Goal: Information Seeking & Learning: Check status

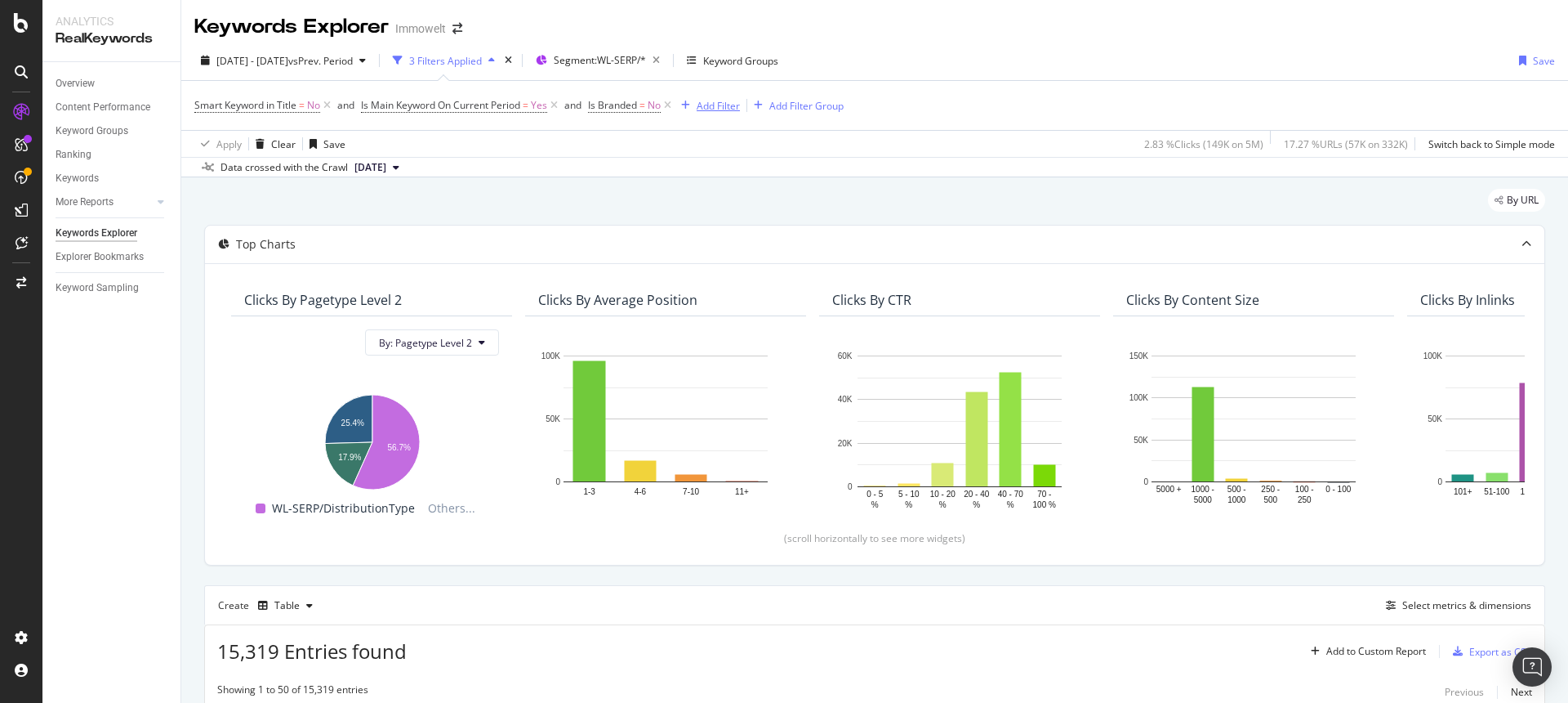
click at [723, 106] on div "Add Filter" at bounding box center [717, 105] width 44 height 14
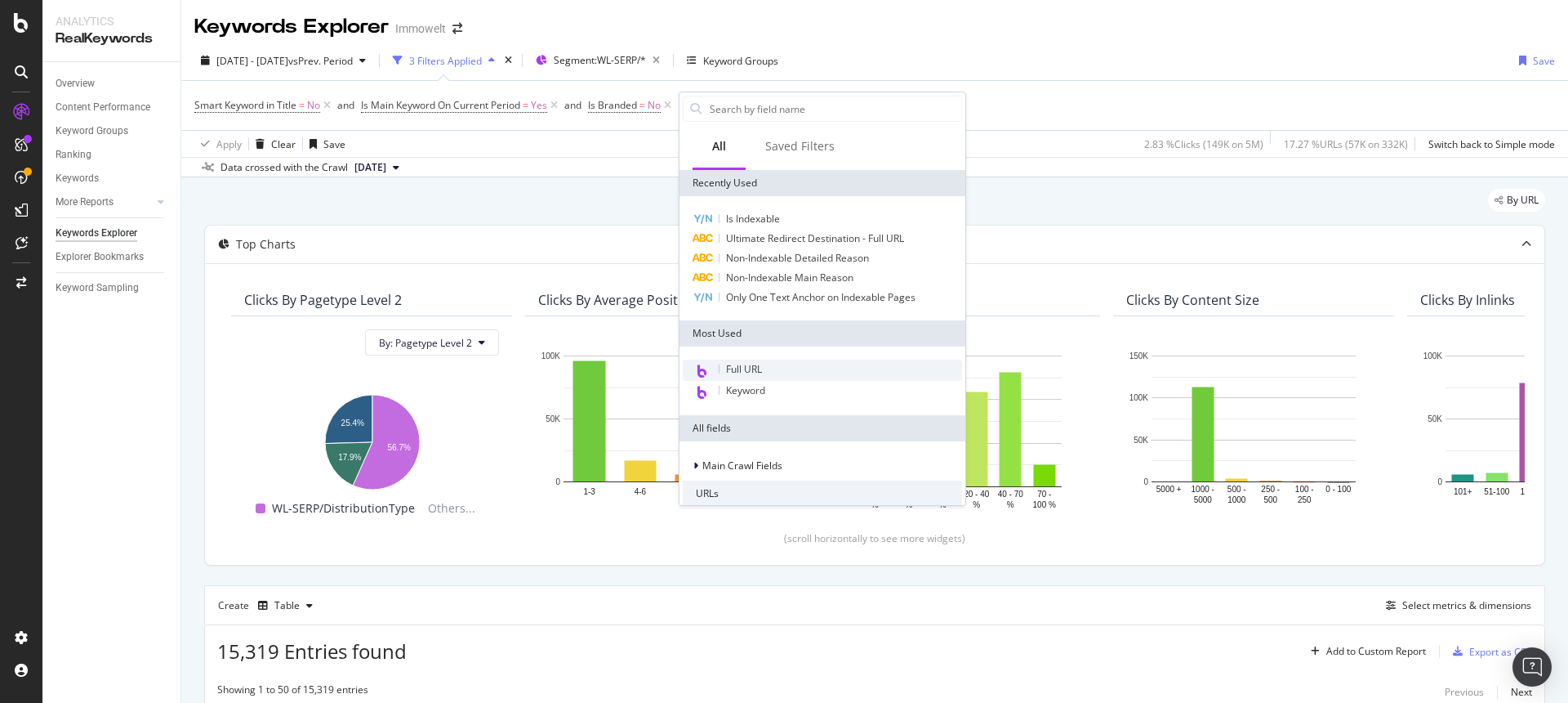
click at [747, 365] on span "Full URL" at bounding box center [744, 369] width 36 height 14
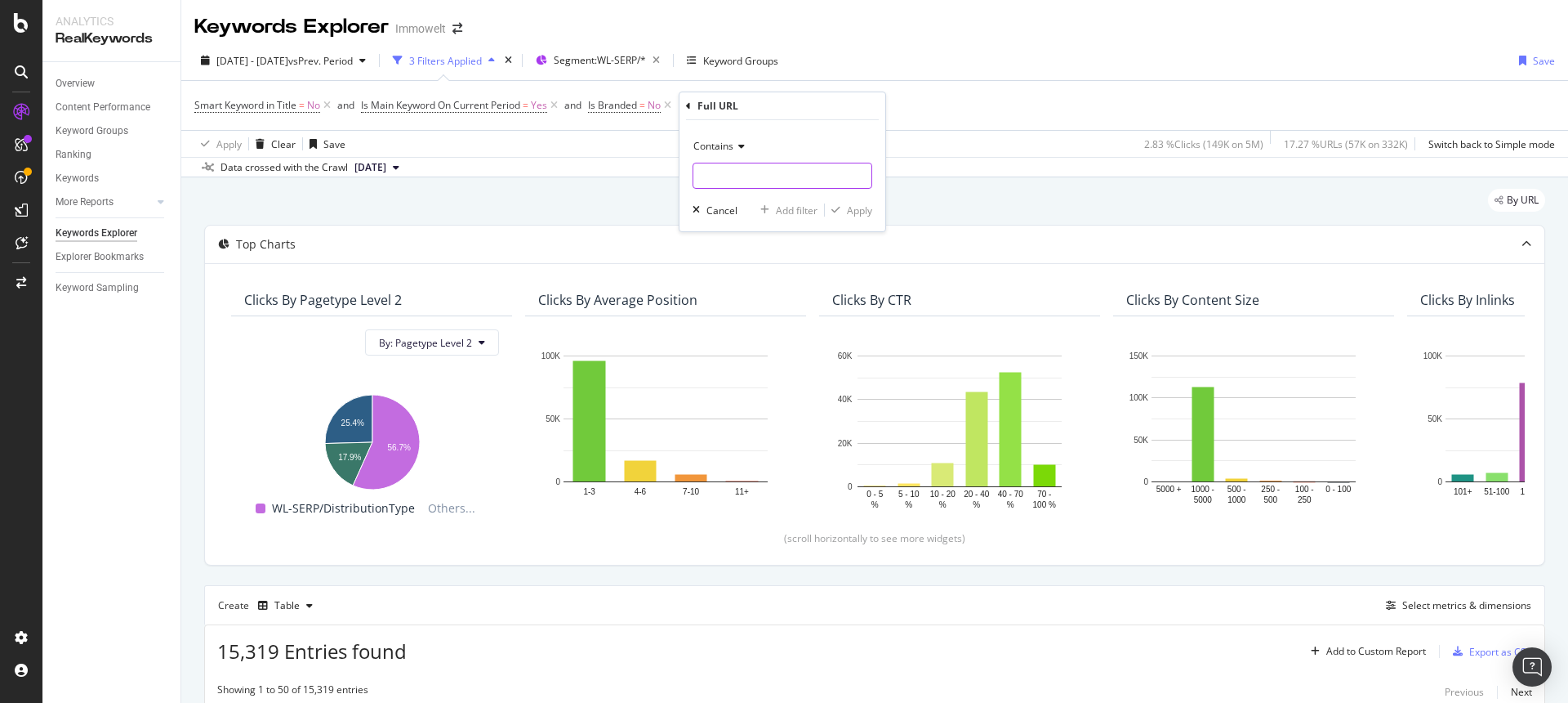
click at [721, 169] on input "text" at bounding box center [782, 176] width 178 height 26
paste input "reiterhof/"
type input "reiterhof/"
click at [853, 211] on div "Apply" at bounding box center [859, 210] width 25 height 14
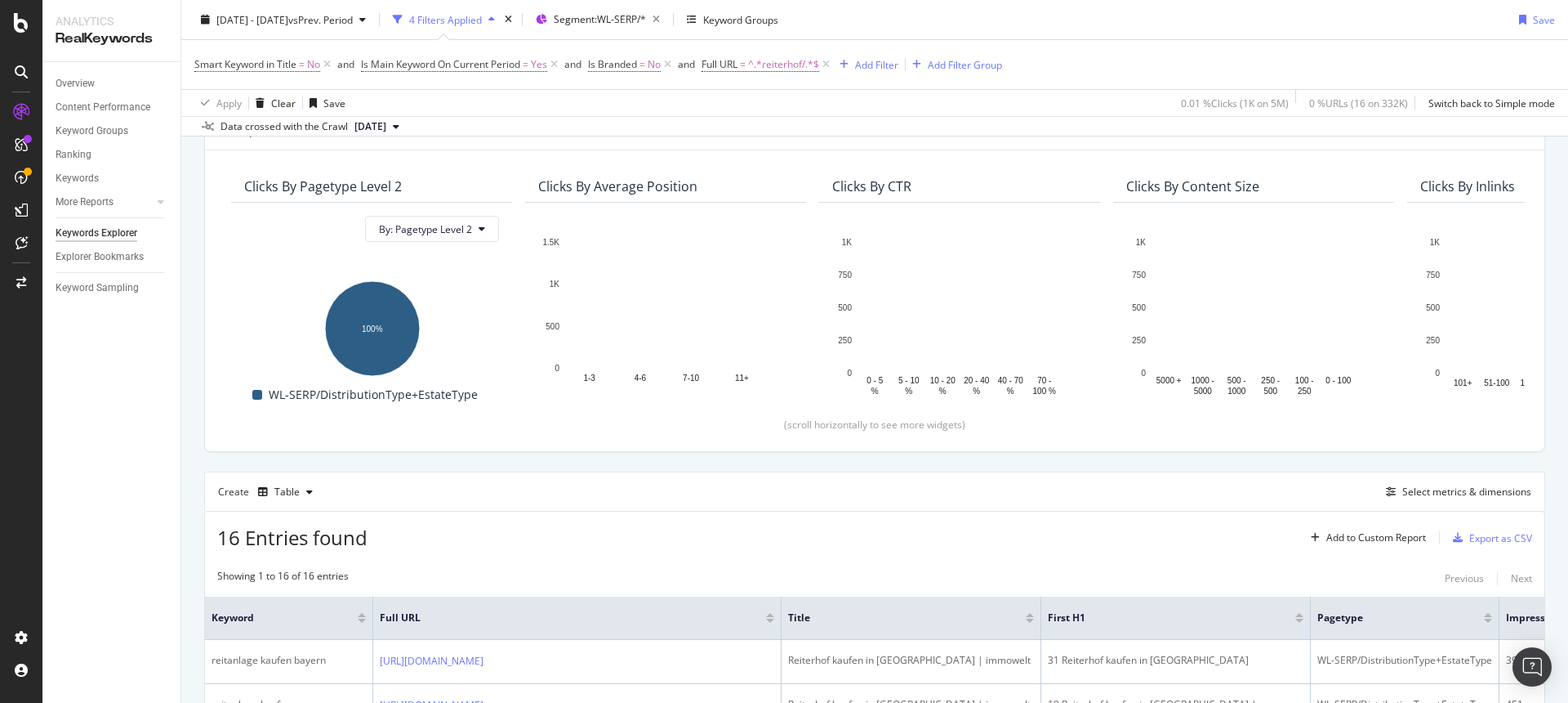
scroll to position [26, 0]
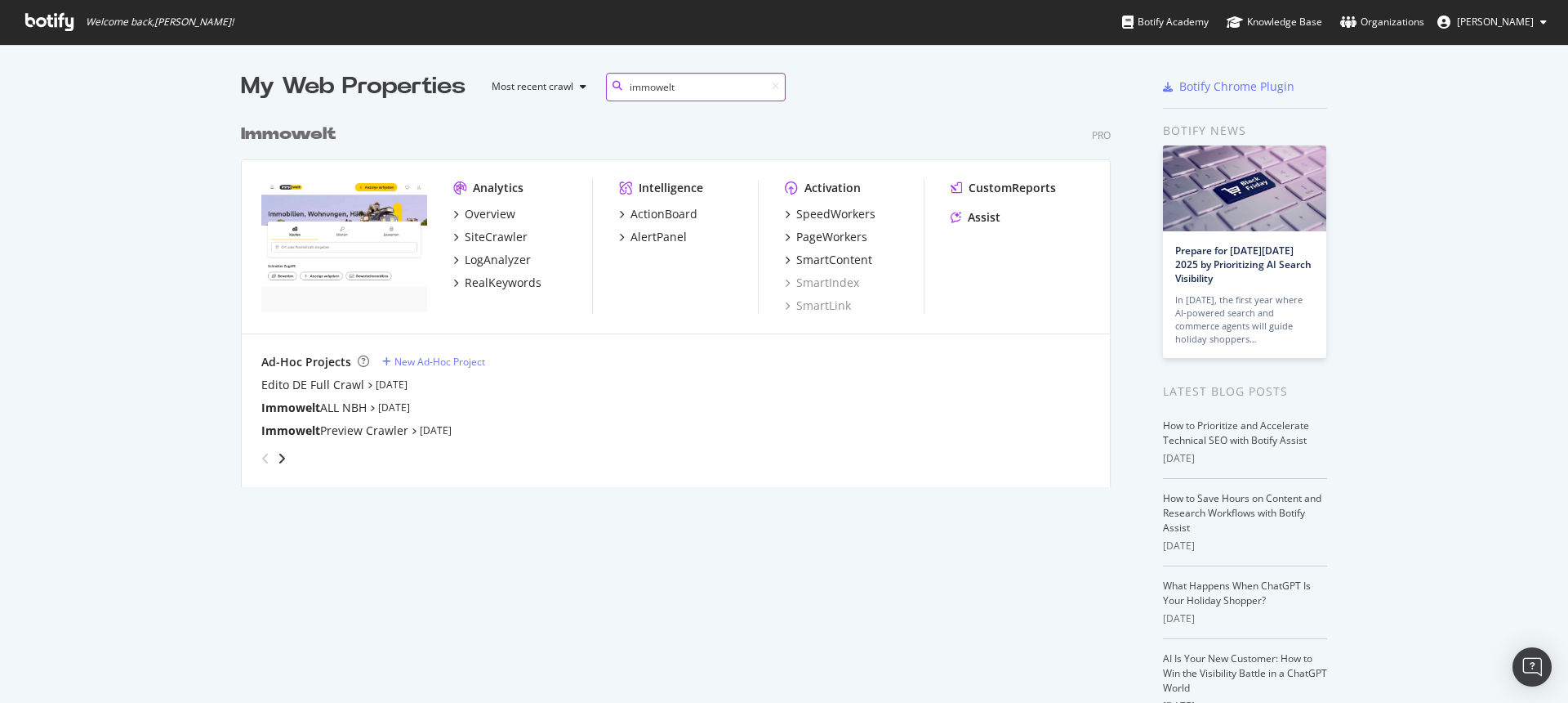
scroll to position [372, 870]
type input "immowelt"
click at [503, 238] on div "SiteCrawler" at bounding box center [496, 237] width 63 height 17
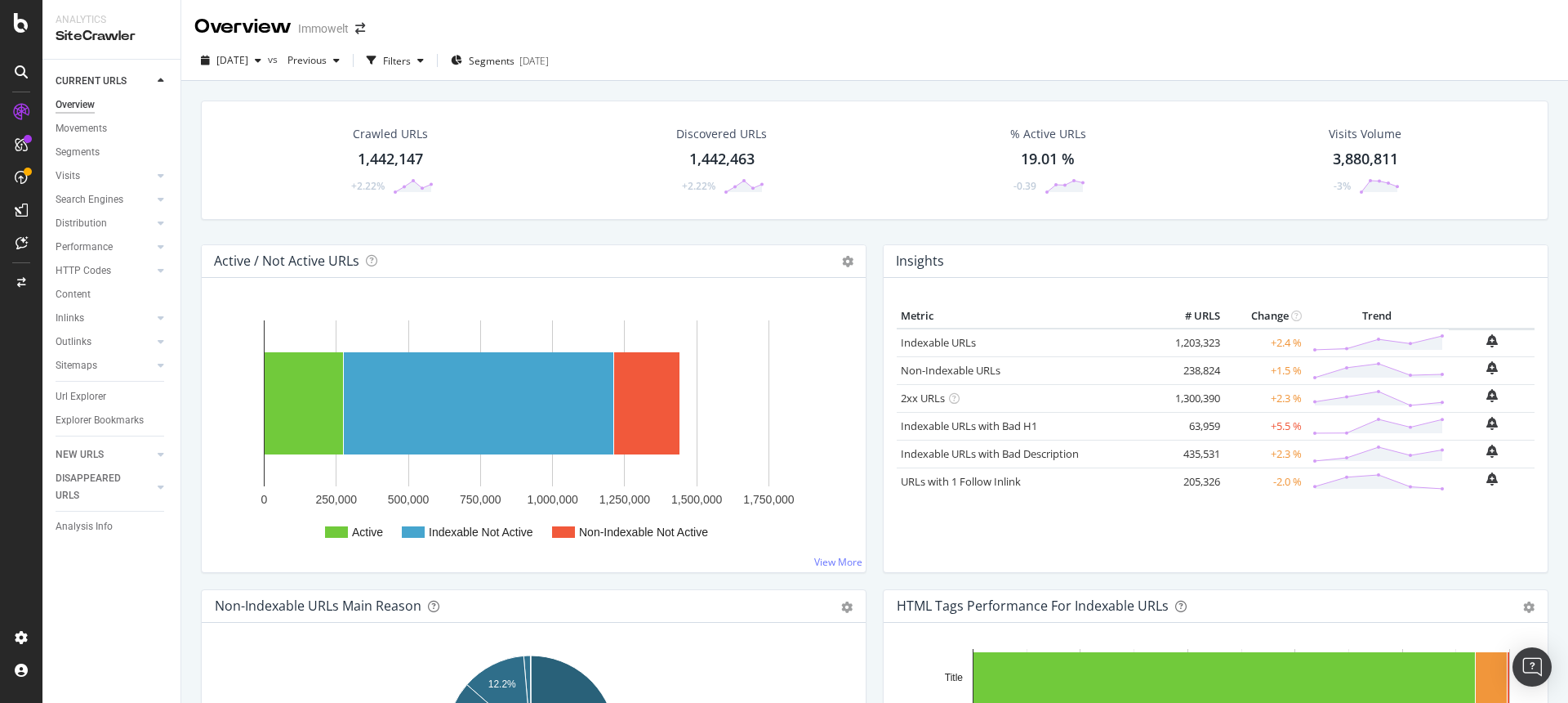
click at [374, 156] on div "1,442,147" at bounding box center [390, 159] width 65 height 21
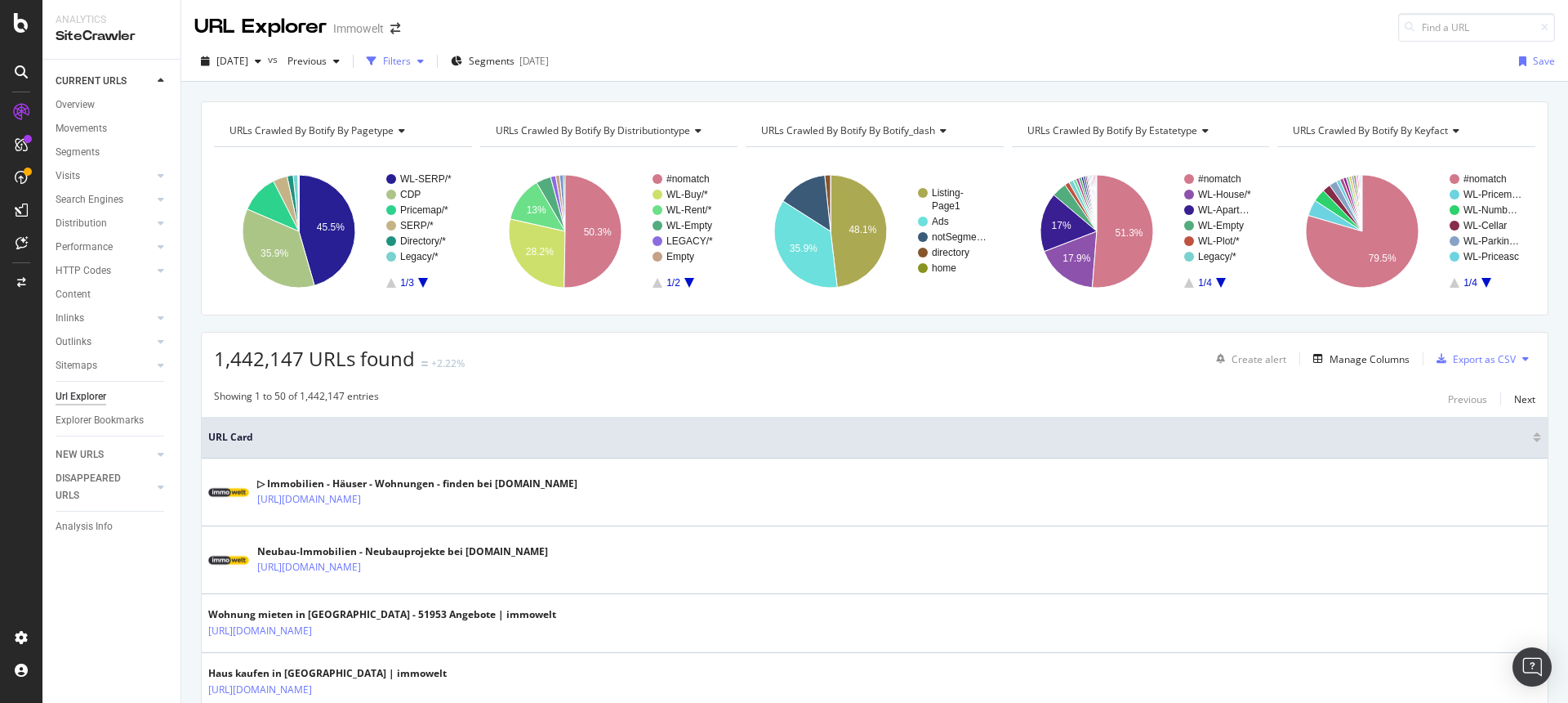
click at [421, 68] on div "Filters" at bounding box center [395, 61] width 70 height 24
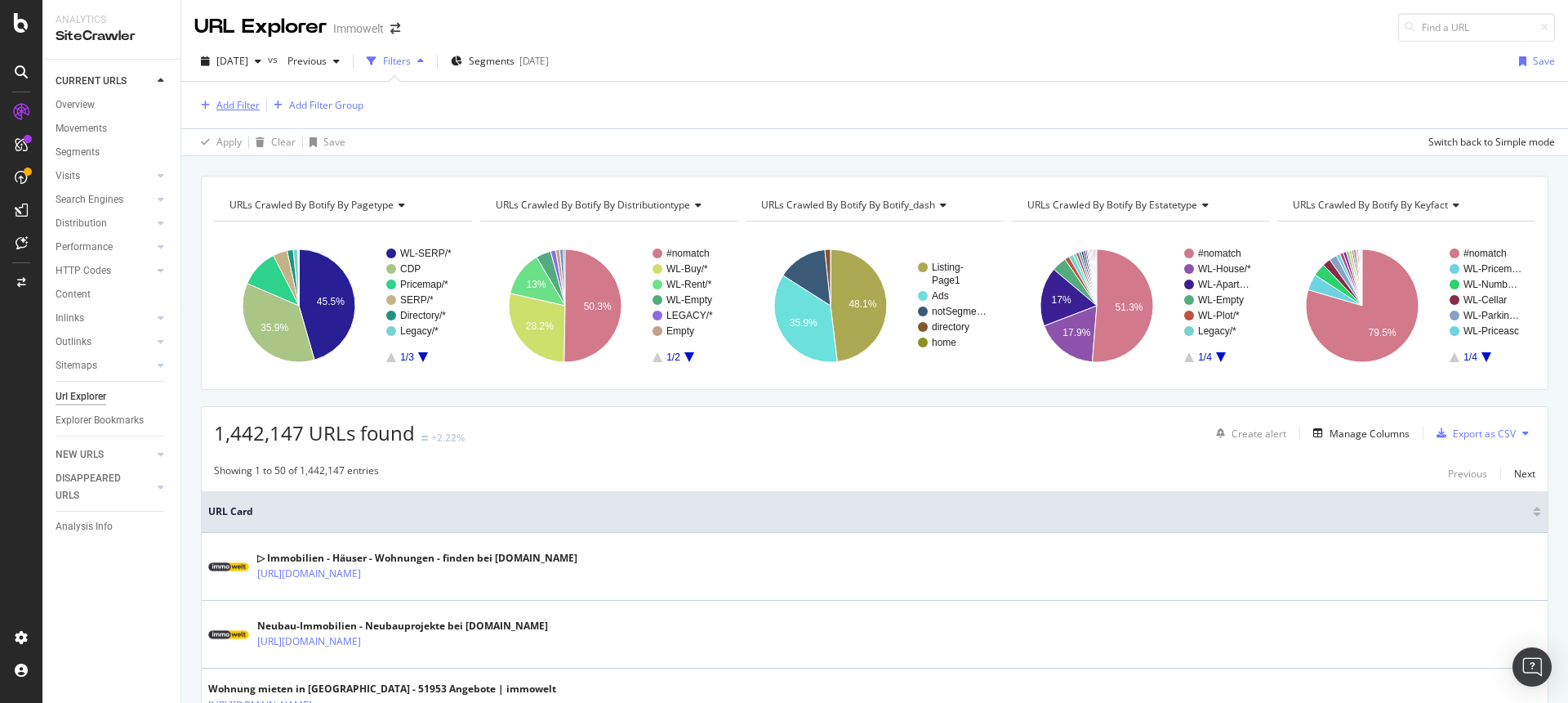
click at [235, 107] on div "Add Filter" at bounding box center [238, 104] width 44 height 14
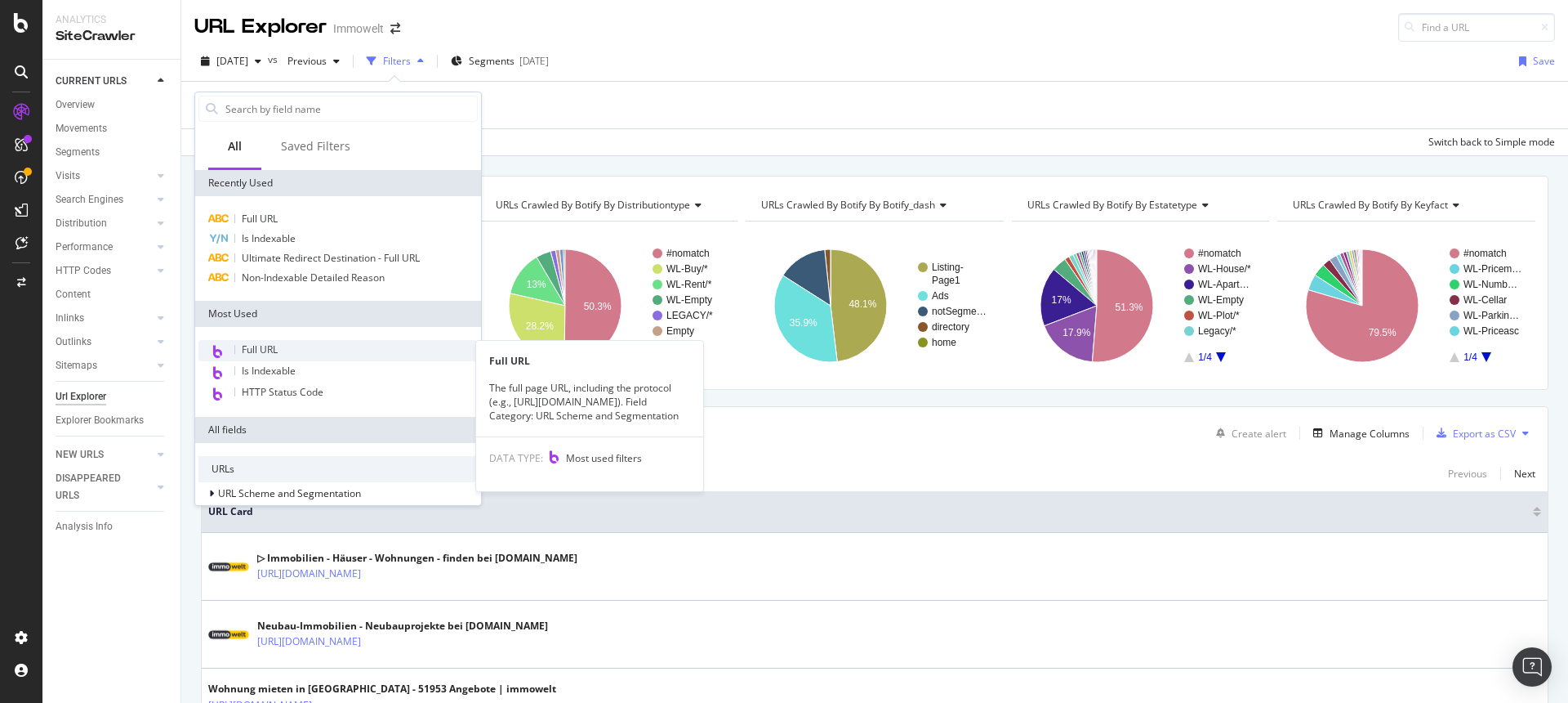
click at [256, 345] on span "Full URL" at bounding box center [260, 349] width 36 height 14
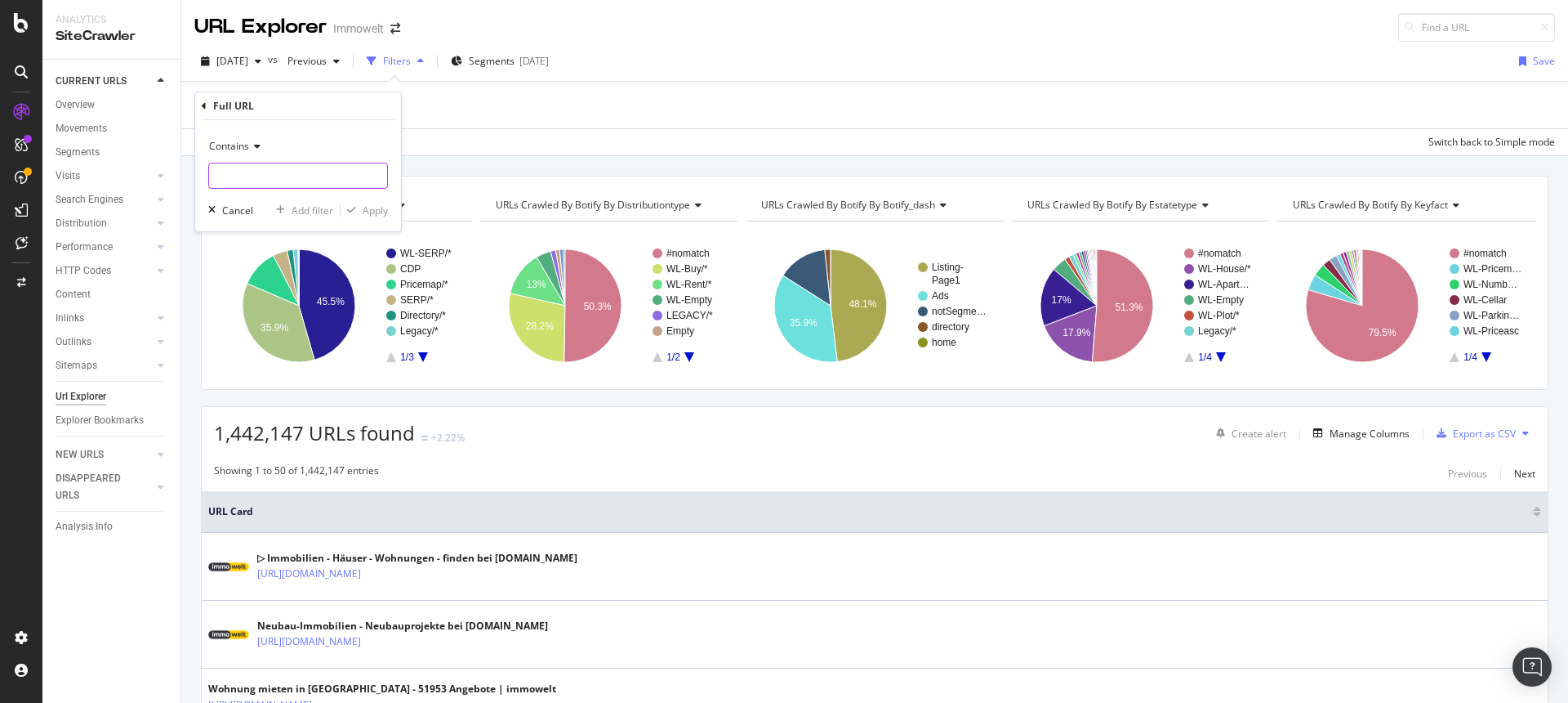
click at [300, 187] on input "text" at bounding box center [298, 176] width 178 height 26
type input "reiterhof"
click at [363, 212] on div "Apply" at bounding box center [375, 210] width 25 height 14
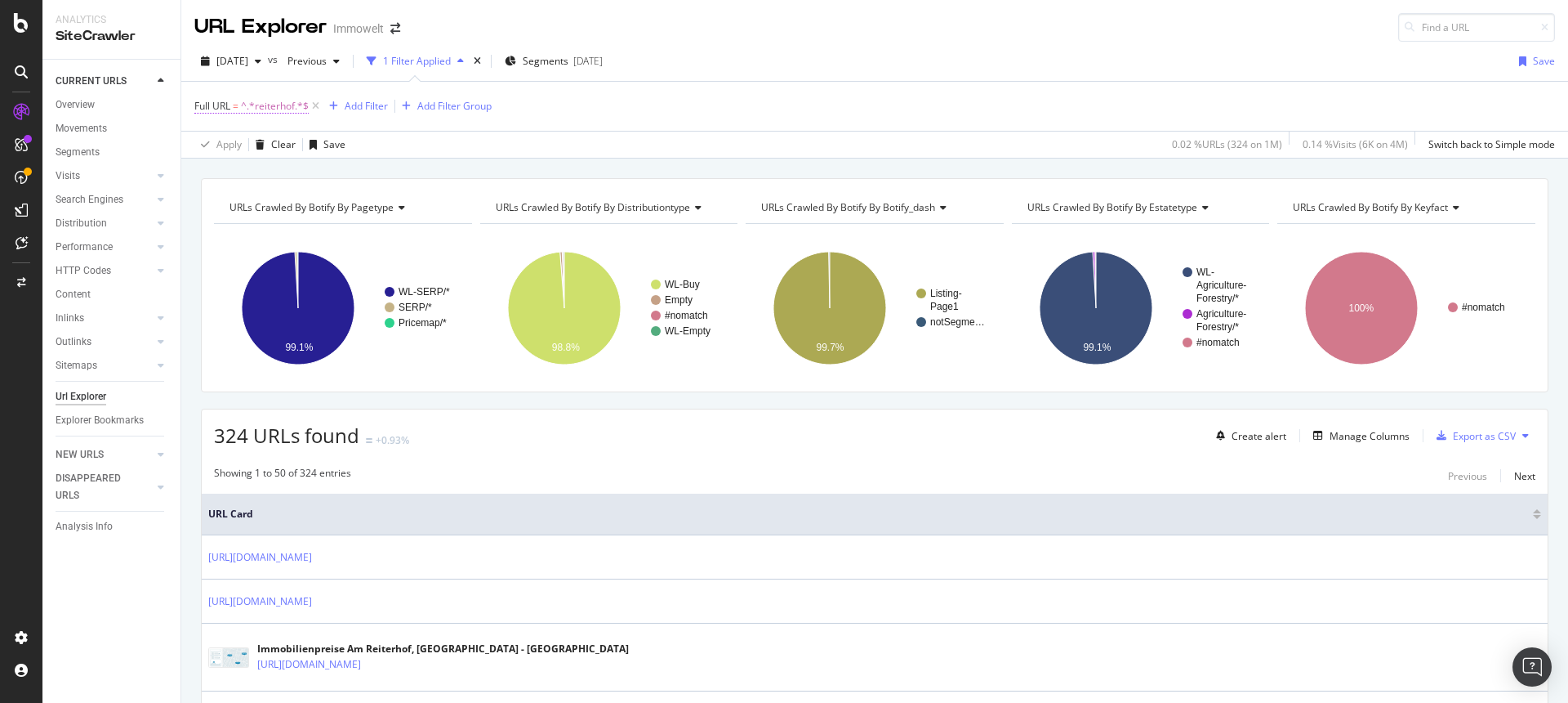
click at [283, 103] on span "^.*reiterhof.*$" at bounding box center [275, 106] width 68 height 23
click at [322, 179] on input "reiterhof" at bounding box center [287, 174] width 154 height 26
click at [326, 175] on input "reiterhof" at bounding box center [287, 174] width 154 height 26
type input "[GEOGRAPHIC_DATA]/[GEOGRAPHIC_DATA]"
click at [370, 210] on div "Apply" at bounding box center [375, 209] width 25 height 14
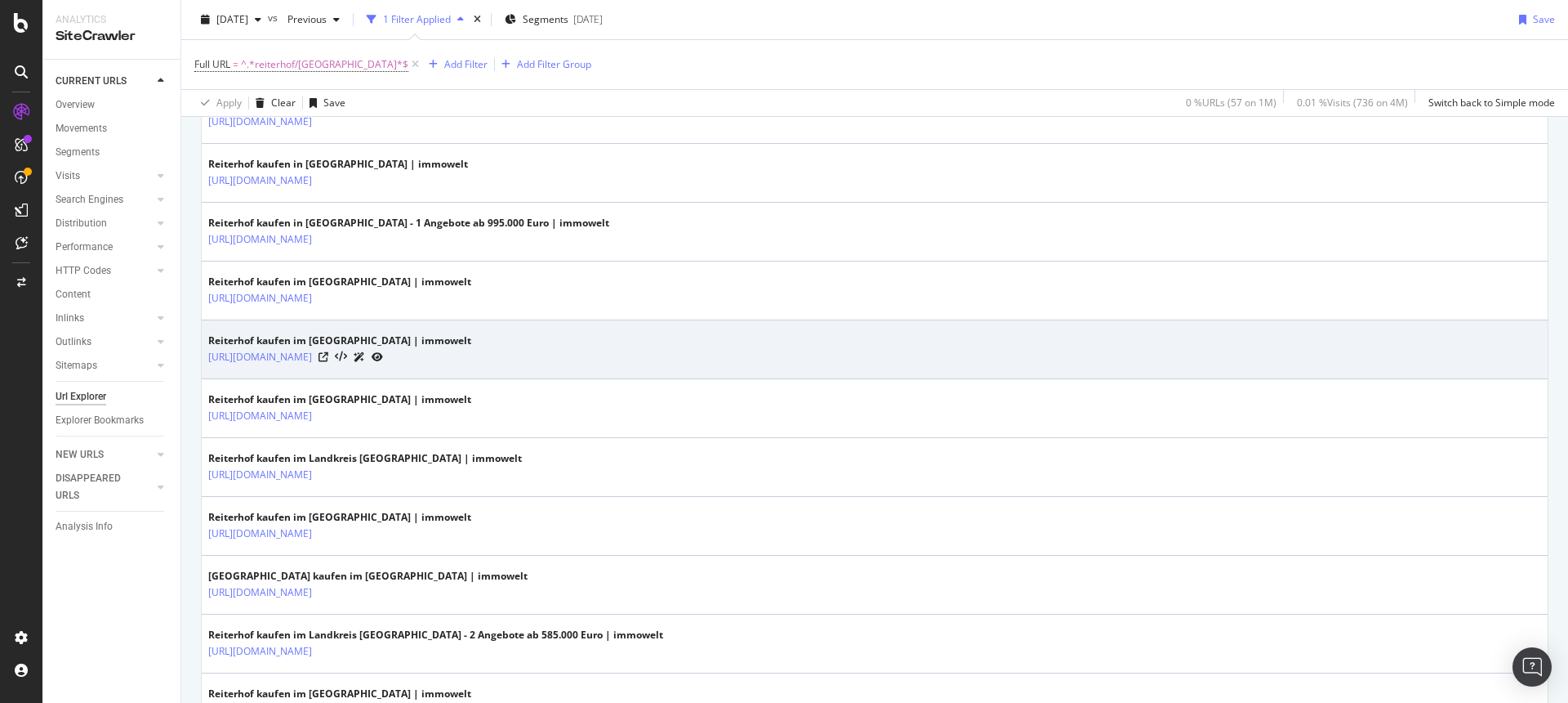
scroll to position [831, 0]
